Goal: Information Seeking & Learning: Learn about a topic

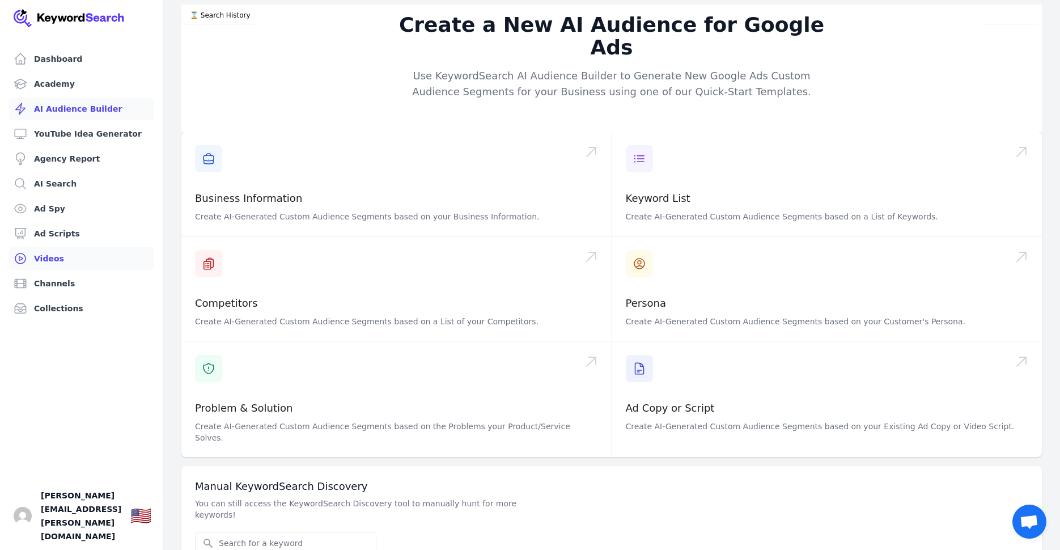
scroll to position [1, 0]
click at [23, 525] on img "Open user button" at bounding box center [23, 516] width 18 height 18
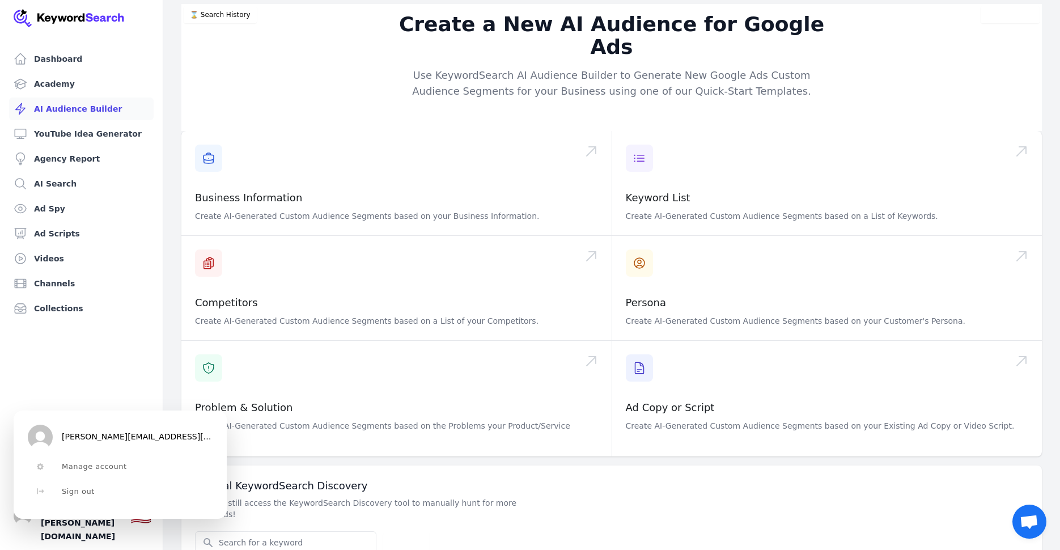
click at [98, 347] on ul "Dashboard Academy AI Audience Builder YouTube Idea Generator Agency Report AI S…" at bounding box center [81, 299] width 135 height 502
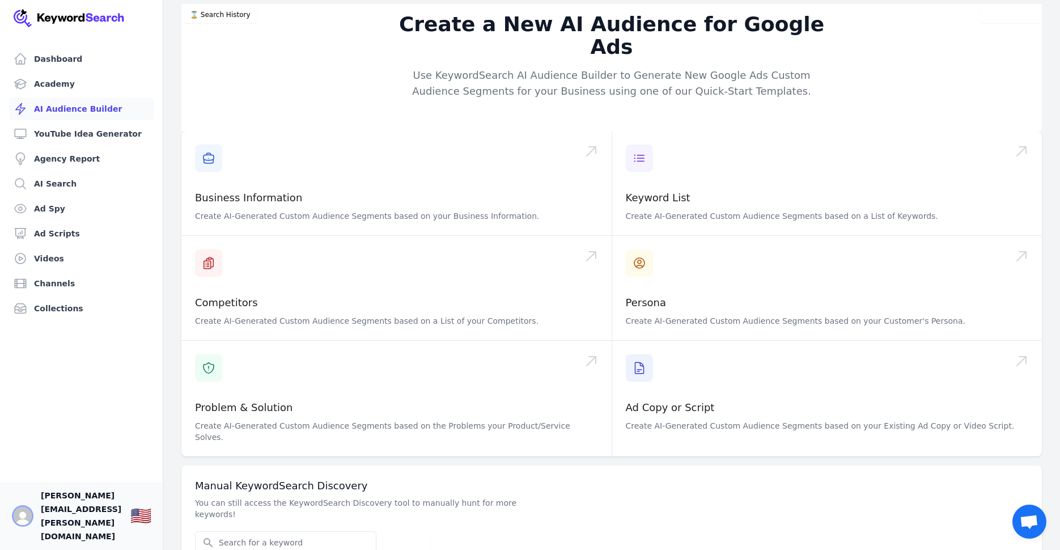
drag, startPoint x: 21, startPoint y: 528, endPoint x: 33, endPoint y: 516, distance: 17.2
click at [21, 525] on img "Open user button" at bounding box center [23, 516] width 18 height 18
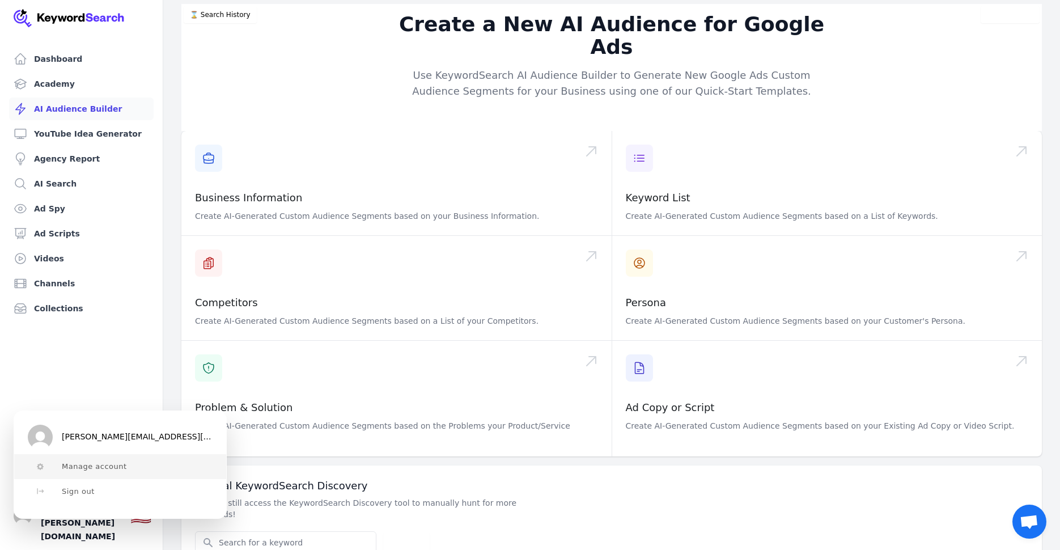
click at [88, 464] on span "Manage account" at bounding box center [94, 466] width 65 height 9
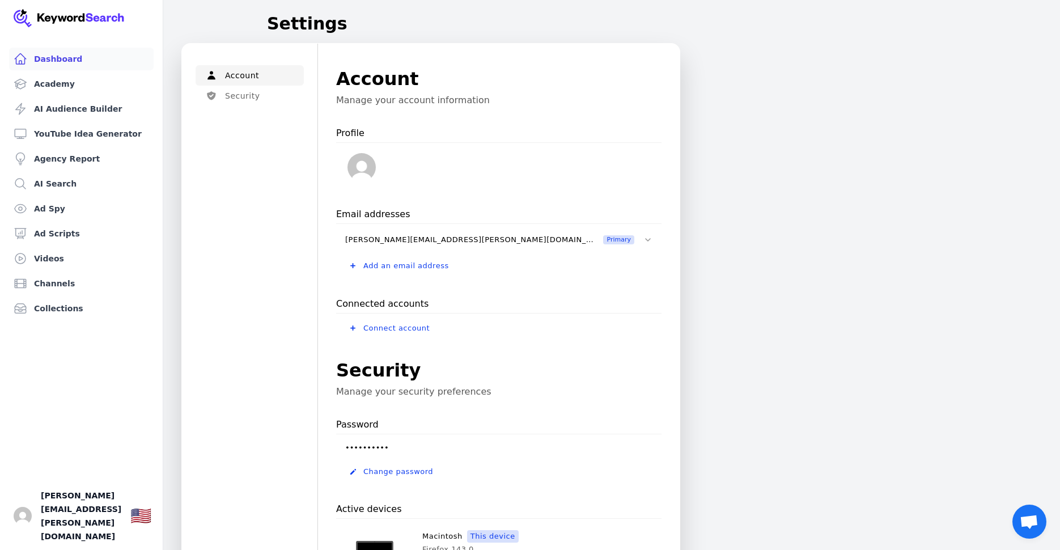
click at [51, 60] on link "Dashboard" at bounding box center [81, 59] width 145 height 23
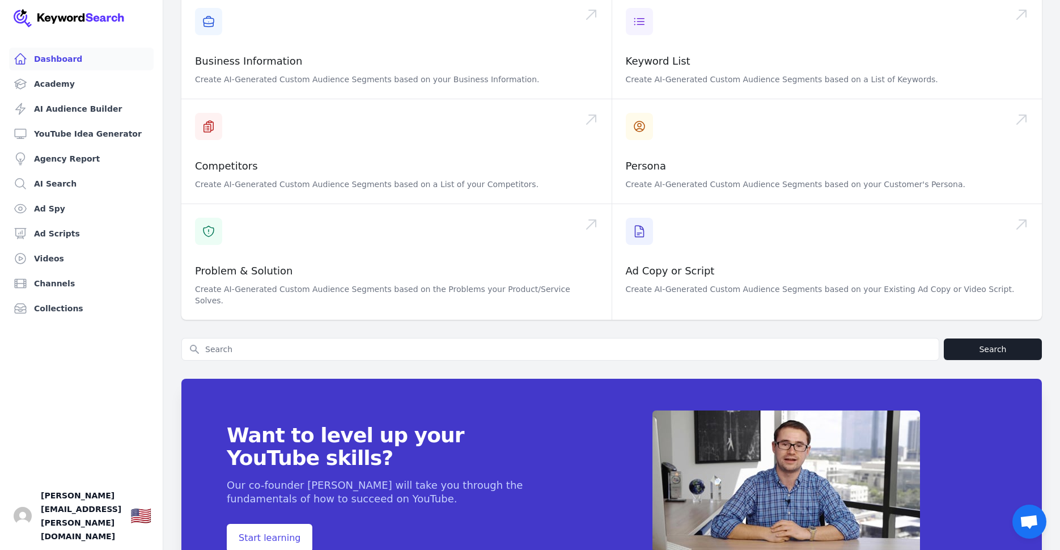
scroll to position [285, 0]
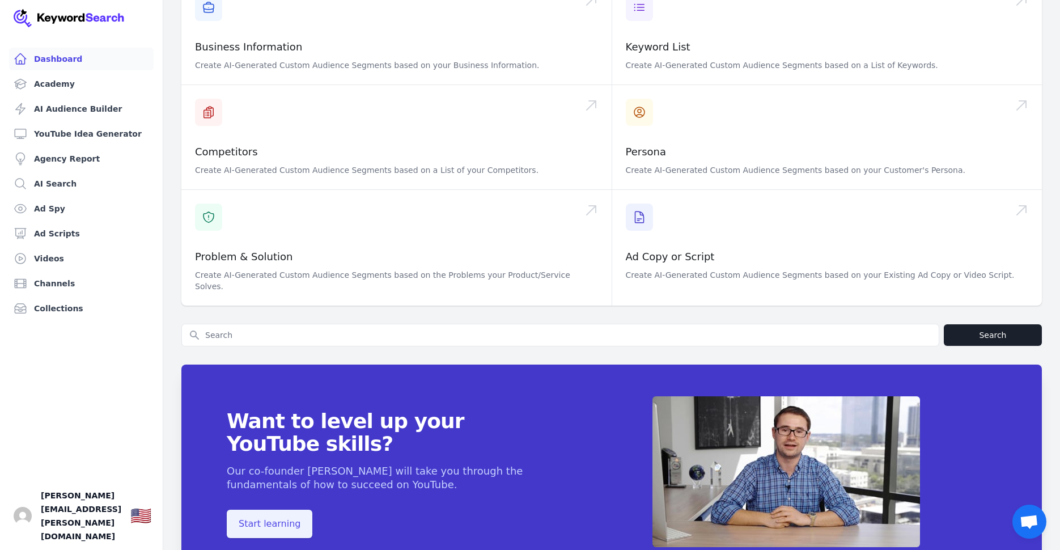
click at [261, 509] on span "Start learning" at bounding box center [270, 523] width 86 height 28
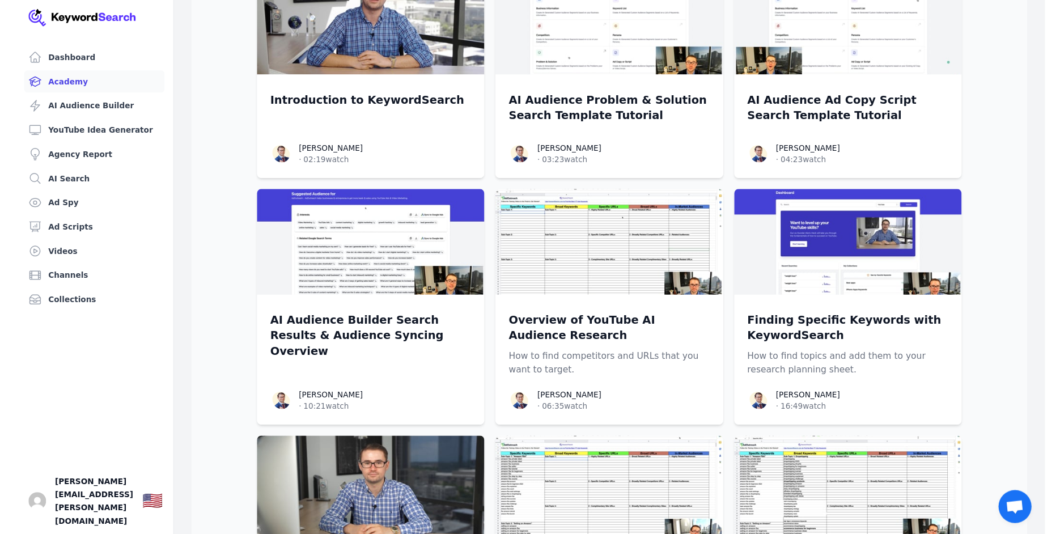
scroll to position [192, 0]
